Goal: Task Accomplishment & Management: Use online tool/utility

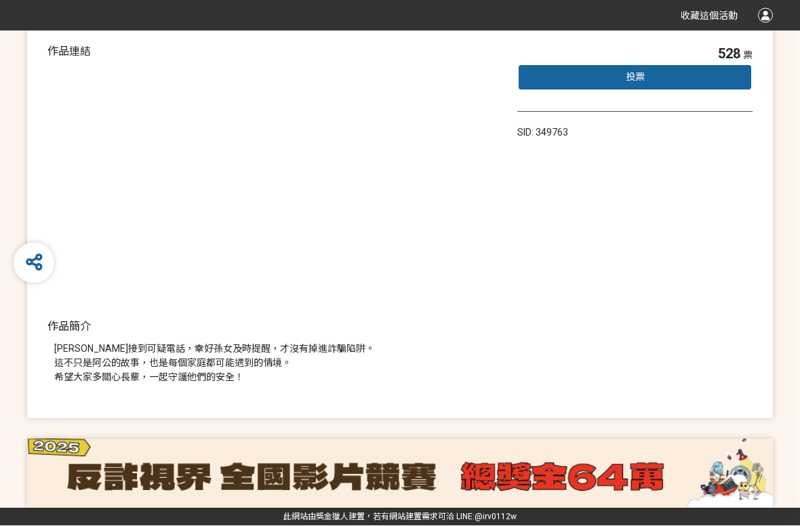
scroll to position [157, 0]
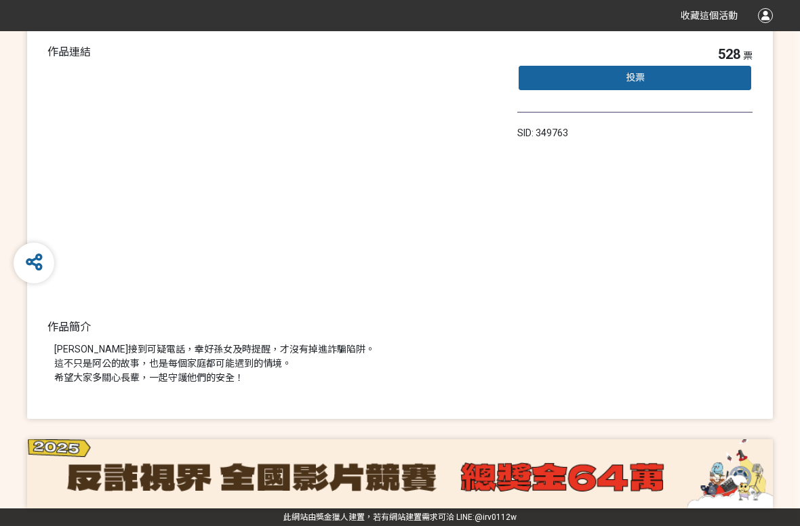
click at [697, 454] on img at bounding box center [400, 473] width 746 height 69
click at [704, 454] on img at bounding box center [400, 473] width 746 height 69
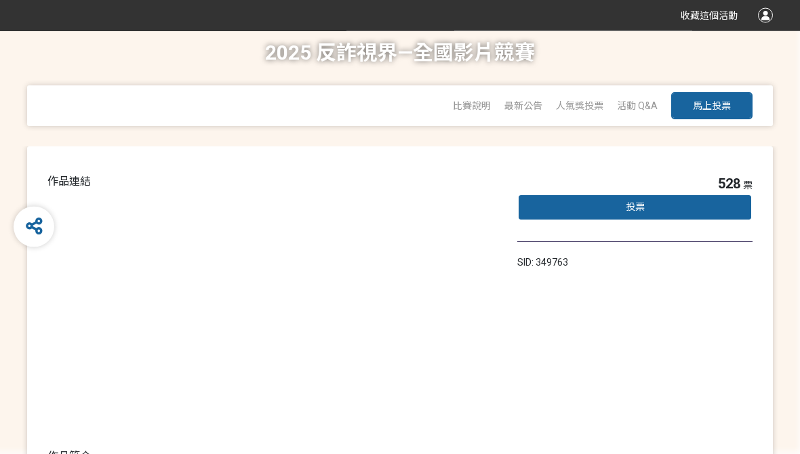
scroll to position [0, 0]
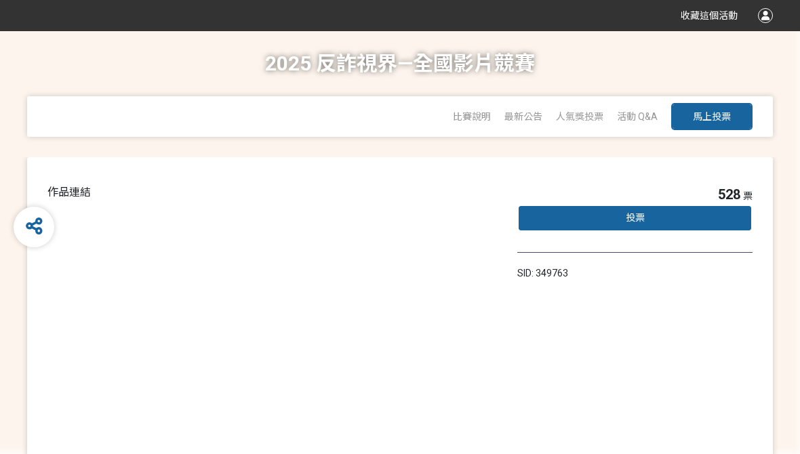
click at [732, 125] on button "馬上投票" at bounding box center [711, 116] width 81 height 27
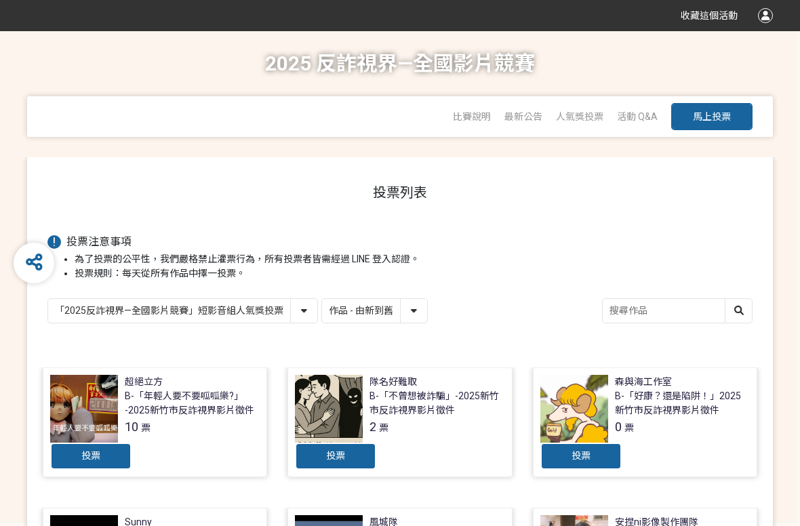
click at [390, 321] on select "作品 - 由新到舊 作品 - 由舊到新 票數 - 由多到少 票數 - 由少到多" at bounding box center [374, 311] width 105 height 24
select select "vote"
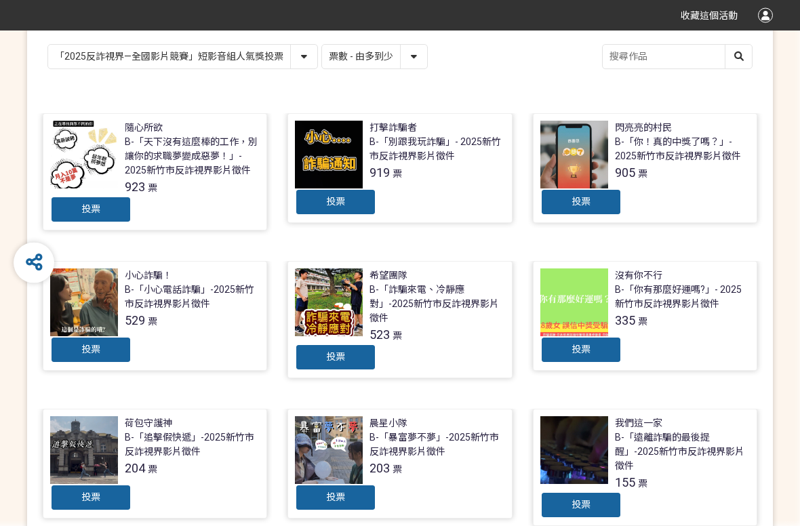
scroll to position [287, 0]
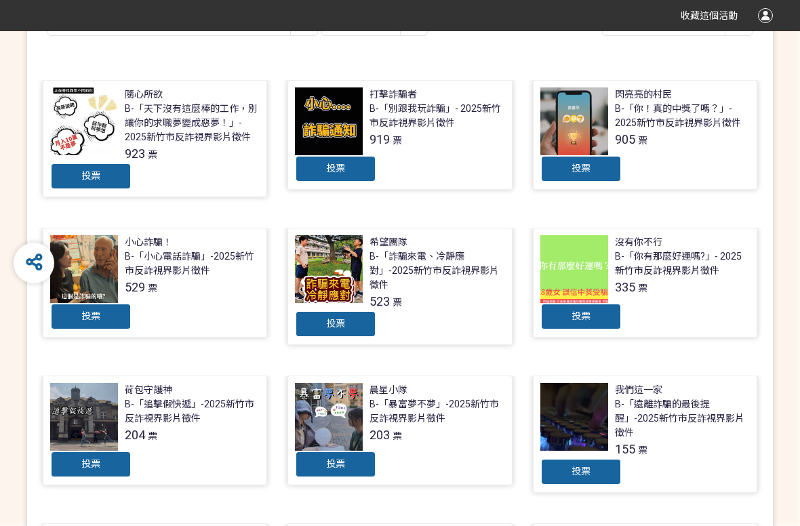
click at [87, 325] on div "投票" at bounding box center [90, 316] width 81 height 27
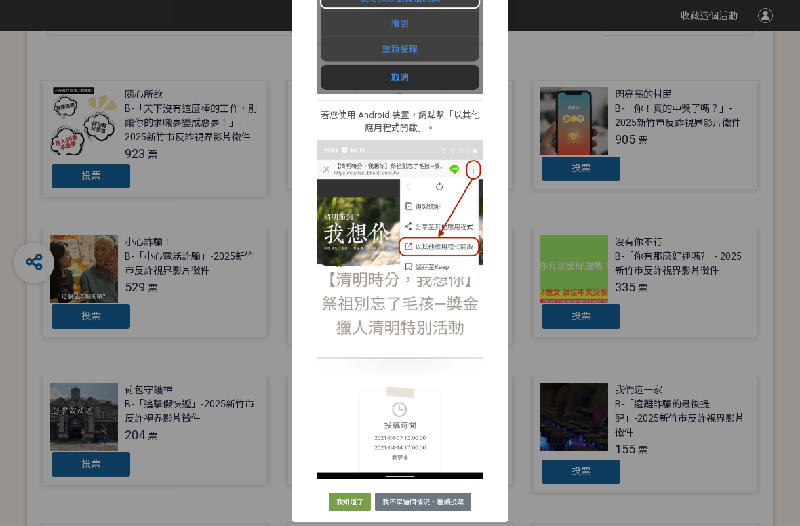
scroll to position [407, 0]
click at [347, 454] on button "我知道了" at bounding box center [350, 502] width 42 height 19
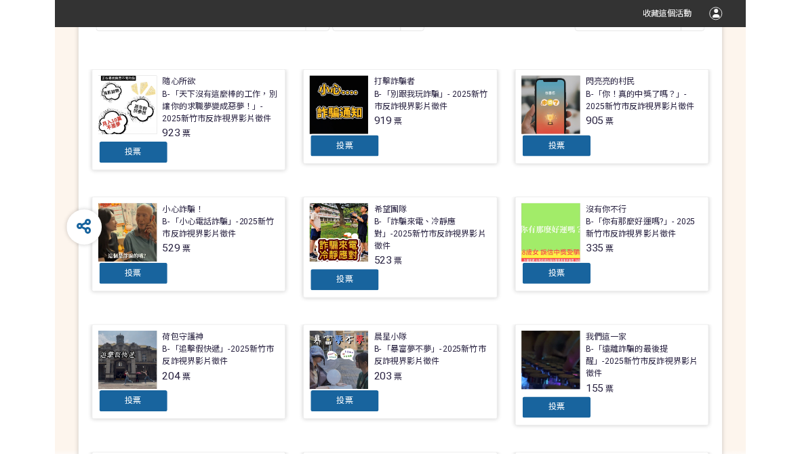
scroll to position [0, 0]
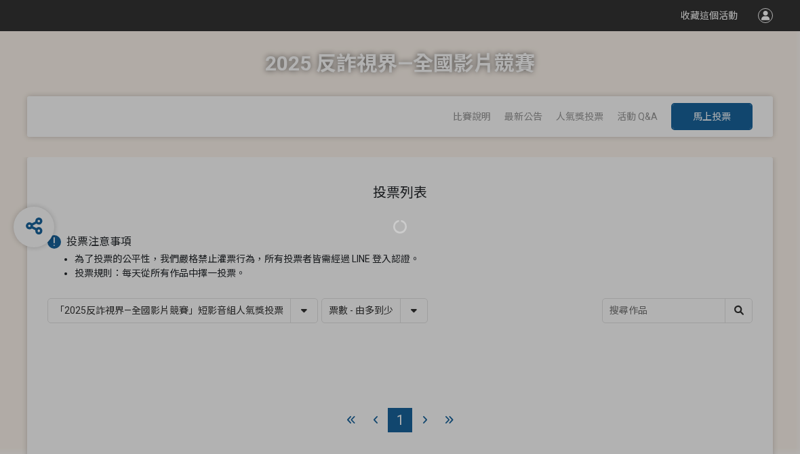
select select "vote"
